Goal: Information Seeking & Learning: Learn about a topic

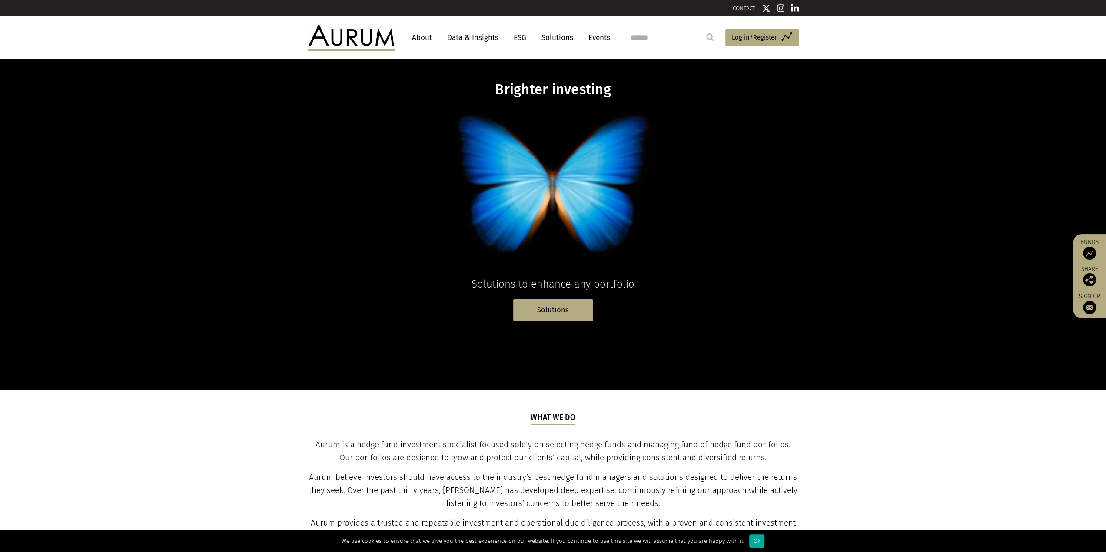
click at [480, 35] on link "Data & Insights" at bounding box center [473, 38] width 60 height 16
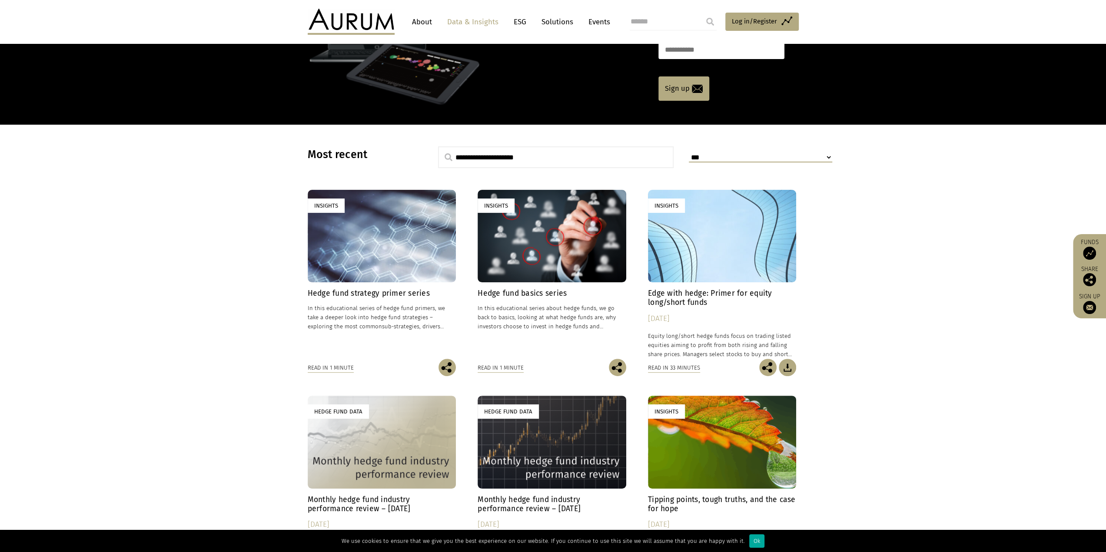
scroll to position [217, 0]
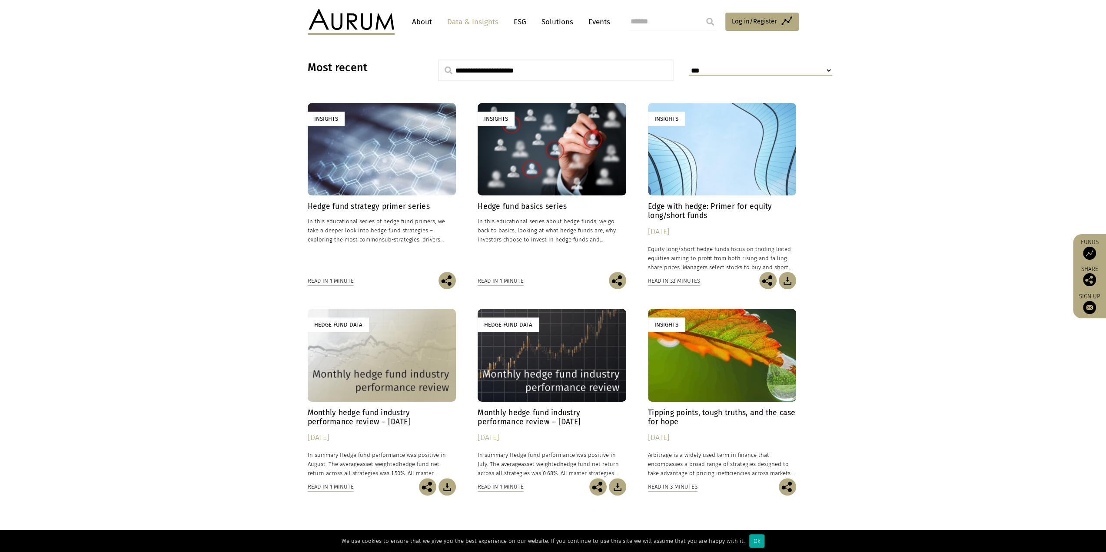
click at [380, 415] on h4 "Monthly hedge fund industry performance review – August 2025" at bounding box center [382, 417] width 149 height 18
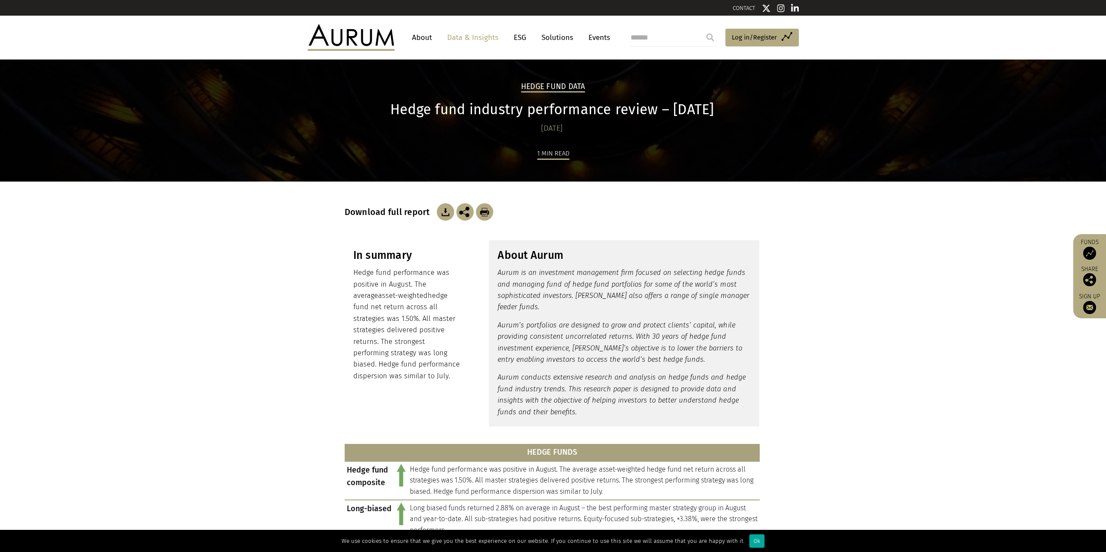
click at [446, 212] on img at bounding box center [445, 211] width 17 height 17
click at [1089, 250] on img at bounding box center [1089, 253] width 13 height 13
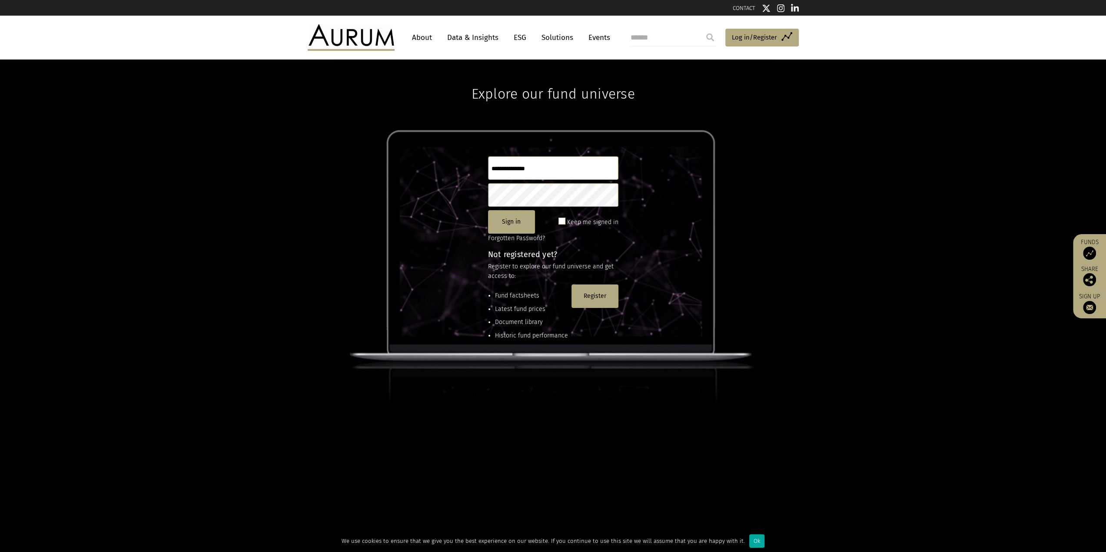
click at [601, 39] on link "Events" at bounding box center [597, 38] width 26 height 16
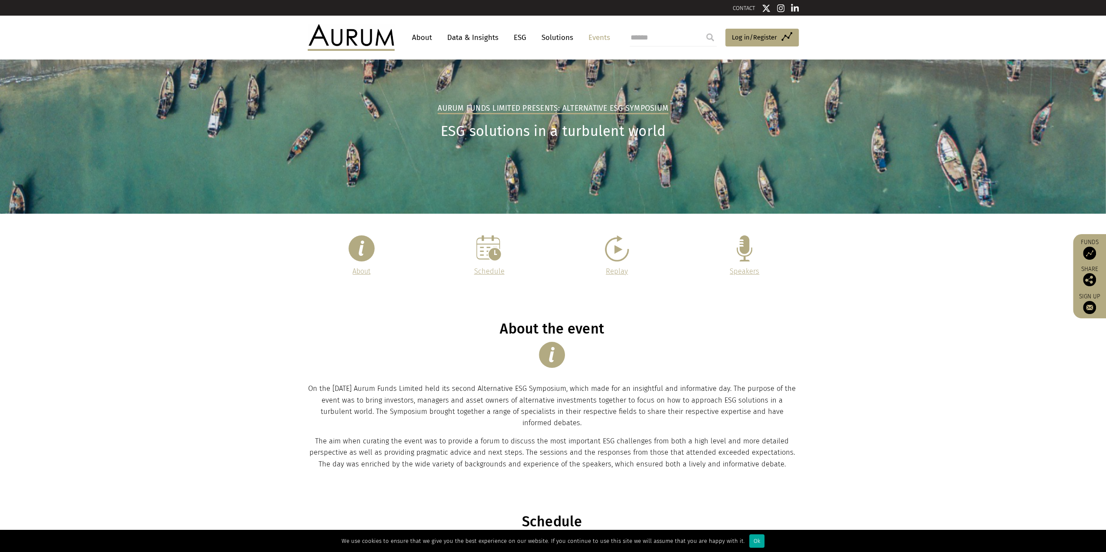
click at [487, 36] on link "Data & Insights" at bounding box center [473, 38] width 60 height 16
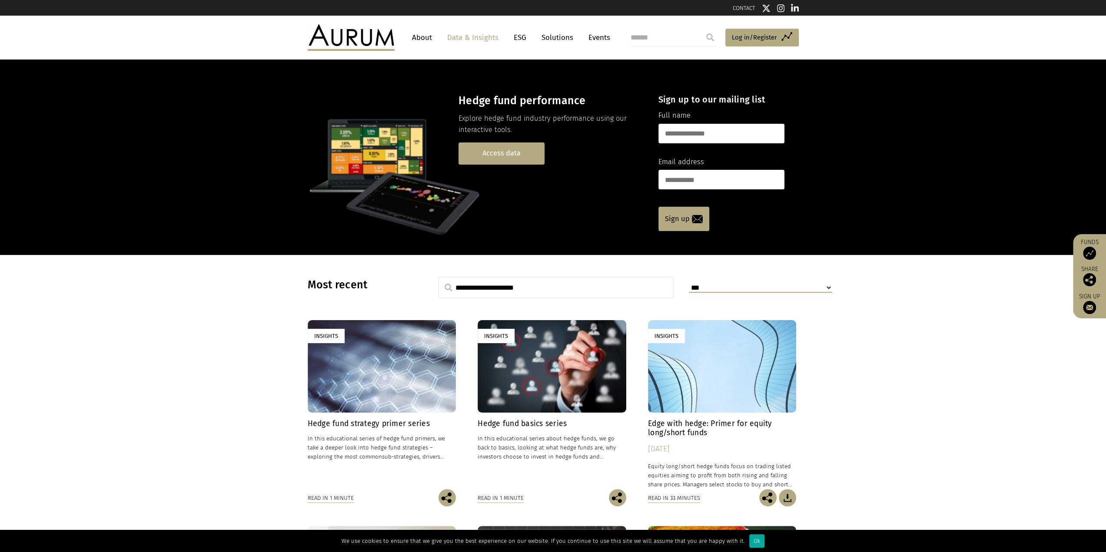
click at [503, 151] on link "Access data" at bounding box center [501, 153] width 86 height 22
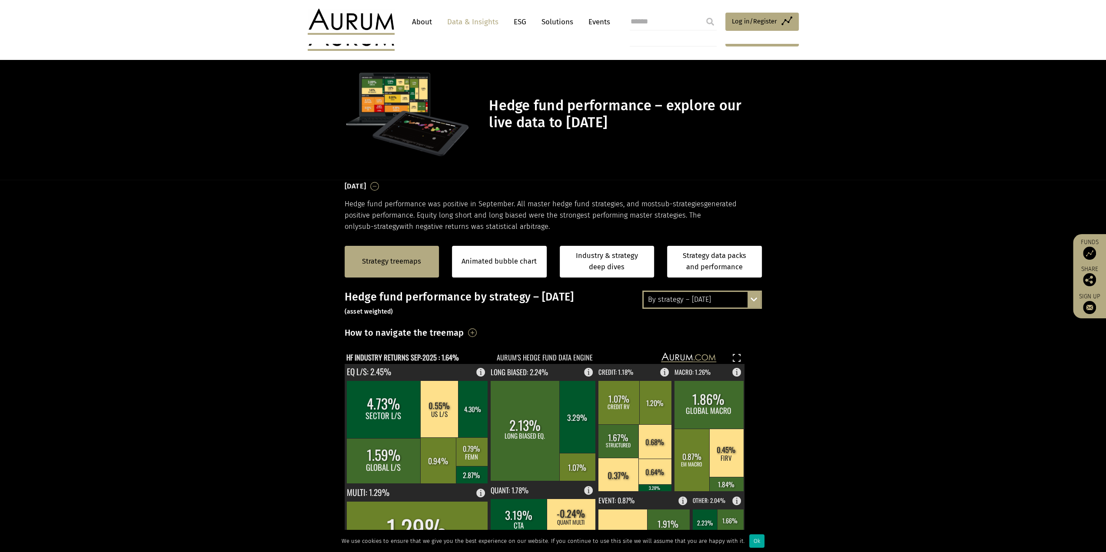
scroll to position [87, 0]
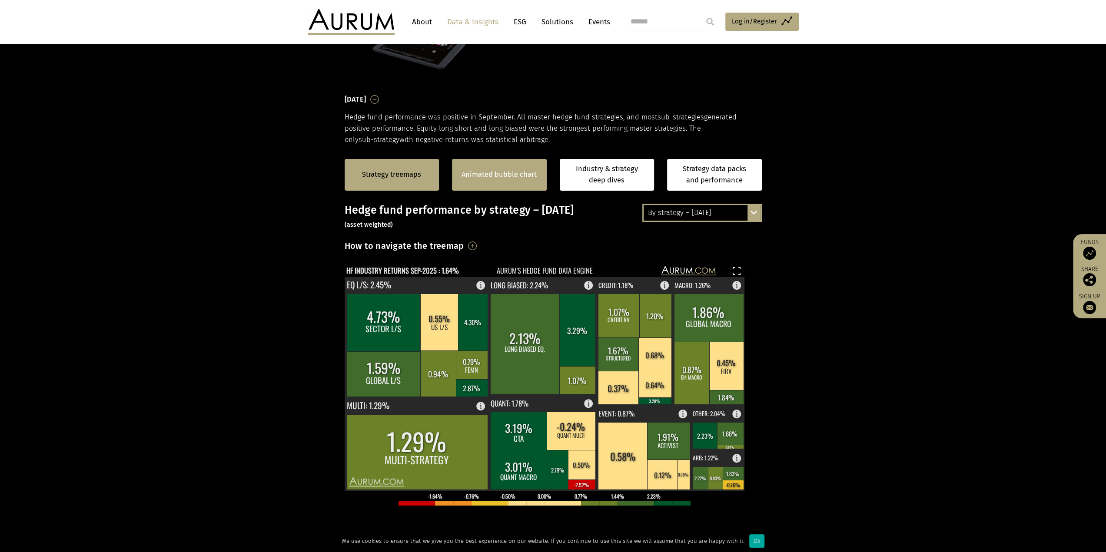
click at [499, 181] on div "Animated bubble chart" at bounding box center [499, 175] width 95 height 32
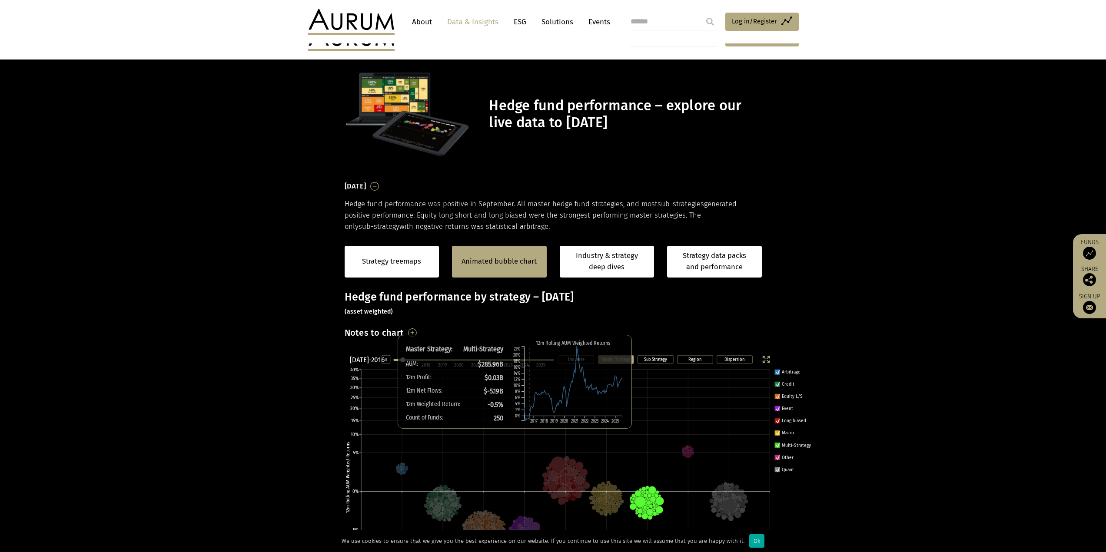
scroll to position [87, 0]
